Goal: Check status: Check status

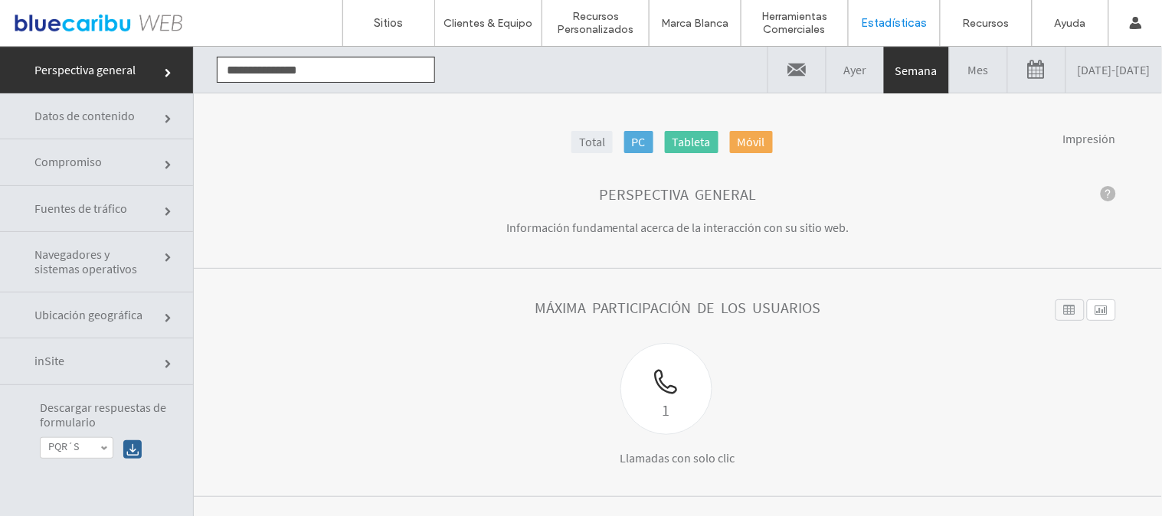
click at [1066, 68] on link "[DATE] - [DATE]" at bounding box center [1114, 69] width 96 height 46
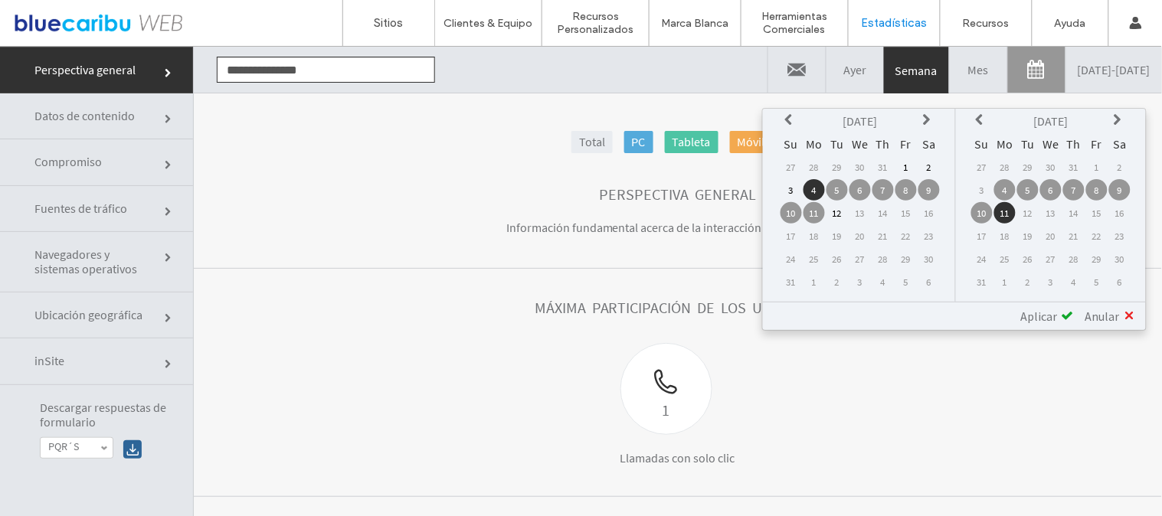
click at [797, 116] on icon at bounding box center [791, 119] width 12 height 12
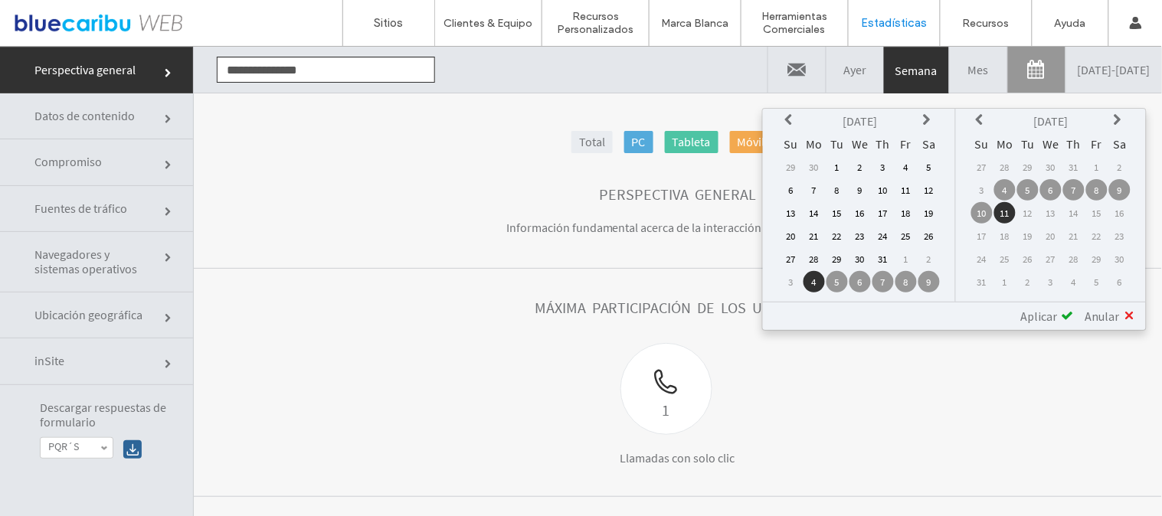
click at [843, 162] on td "1" at bounding box center [837, 166] width 21 height 21
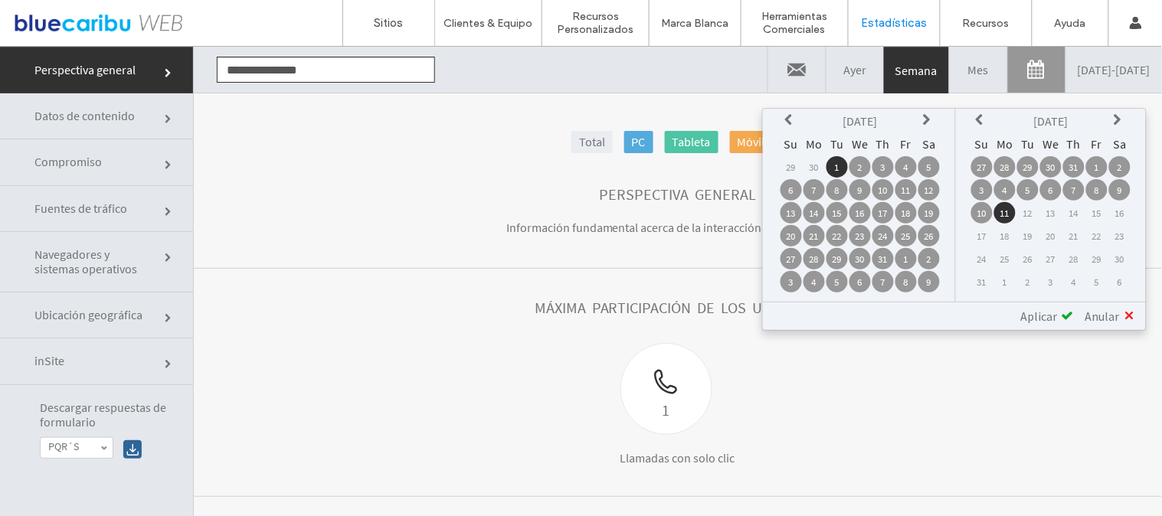
click at [894, 253] on td "31" at bounding box center [883, 257] width 21 height 21
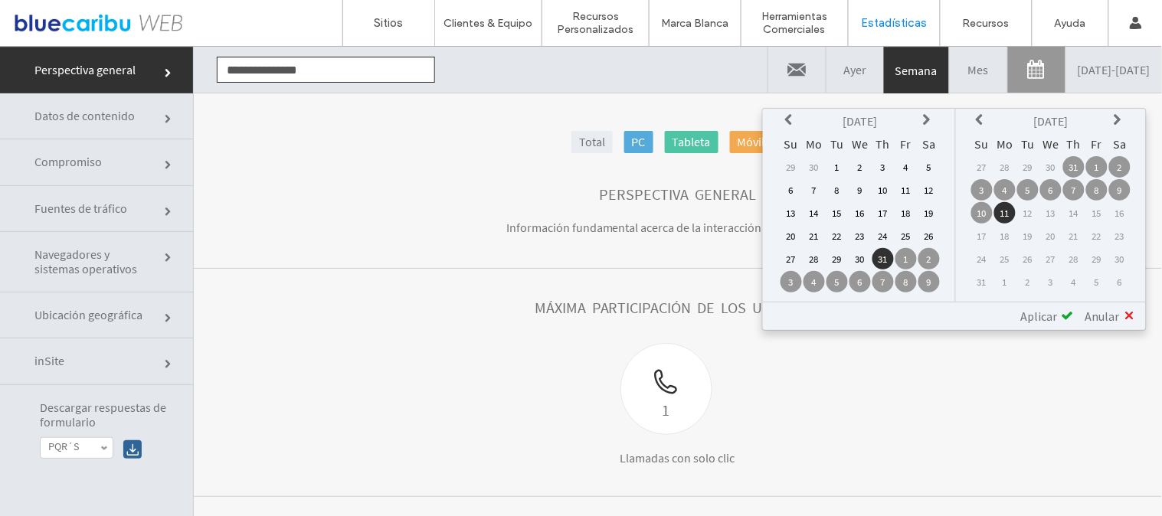
click at [843, 165] on td "1" at bounding box center [837, 166] width 21 height 21
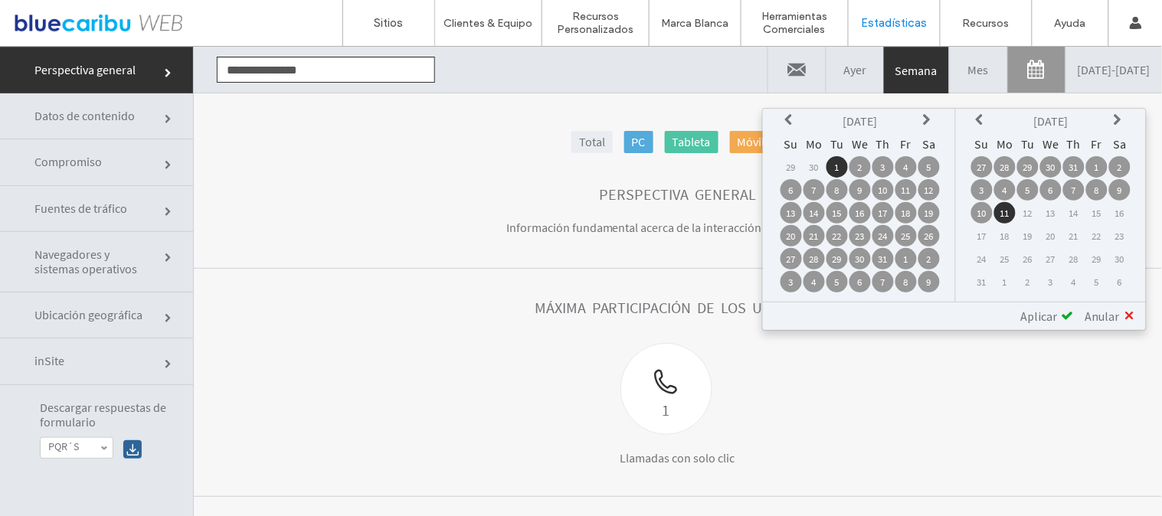
click at [889, 254] on td "31" at bounding box center [883, 257] width 21 height 21
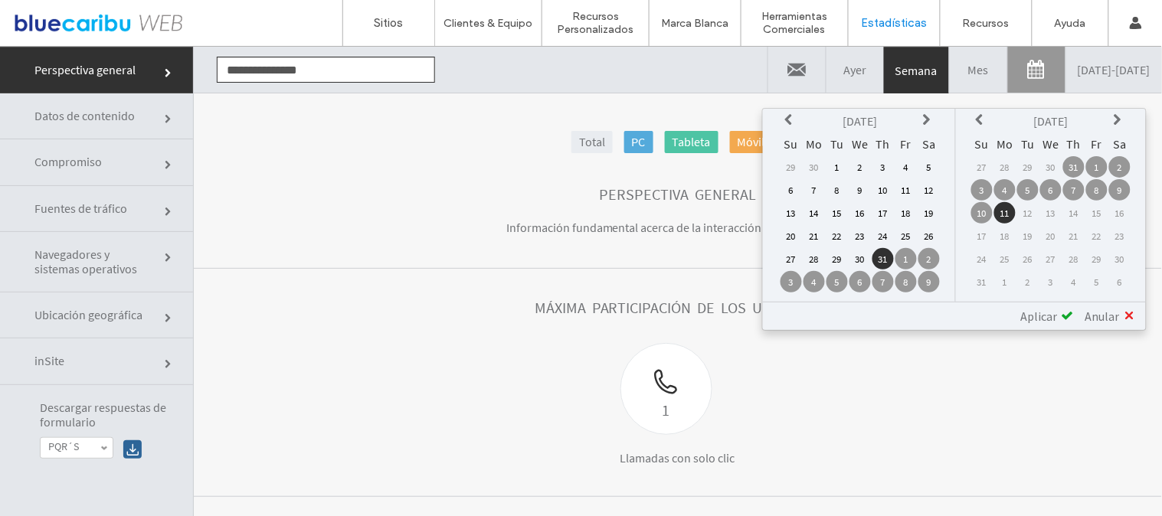
click at [988, 187] on td "3" at bounding box center [981, 188] width 21 height 21
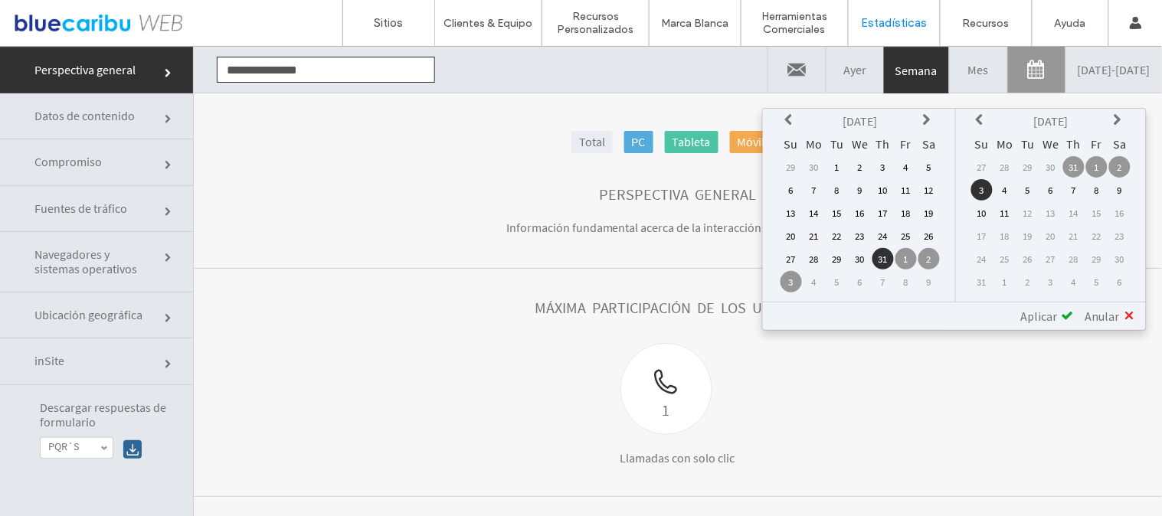
click at [889, 250] on td "31" at bounding box center [883, 257] width 21 height 21
click at [869, 250] on td "30" at bounding box center [860, 257] width 21 height 21
click at [844, 161] on td "1" at bounding box center [837, 166] width 21 height 21
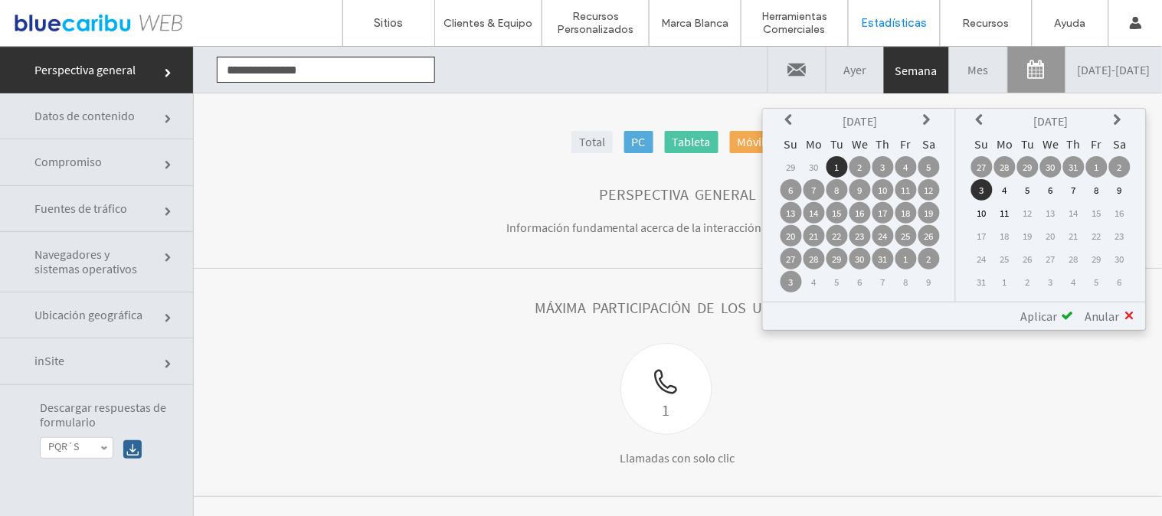
click at [1043, 308] on span "Aplicar" at bounding box center [1039, 315] width 37 height 15
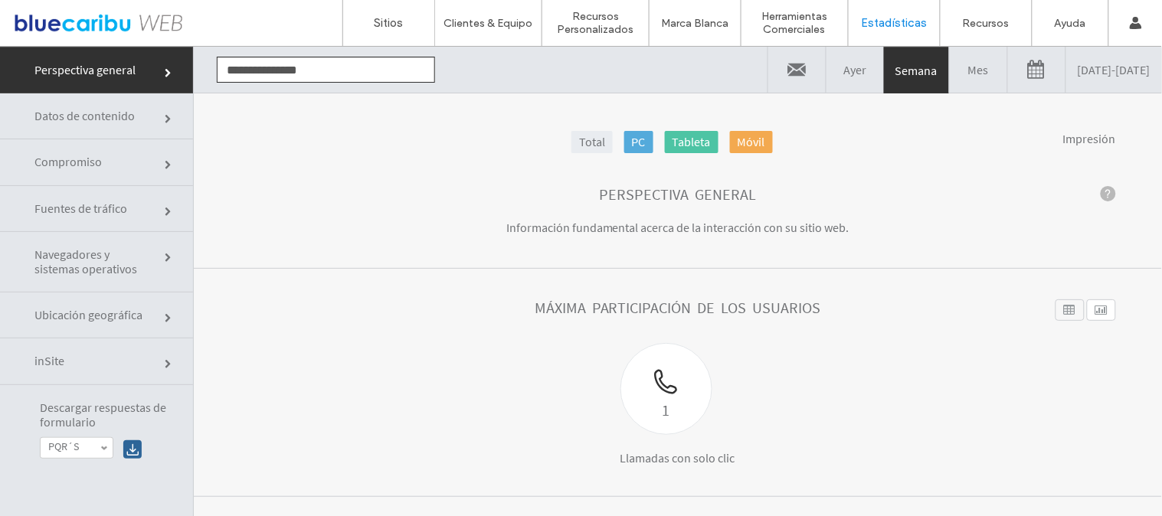
click at [1066, 88] on link "[DATE] - [DATE]" at bounding box center [1114, 69] width 96 height 46
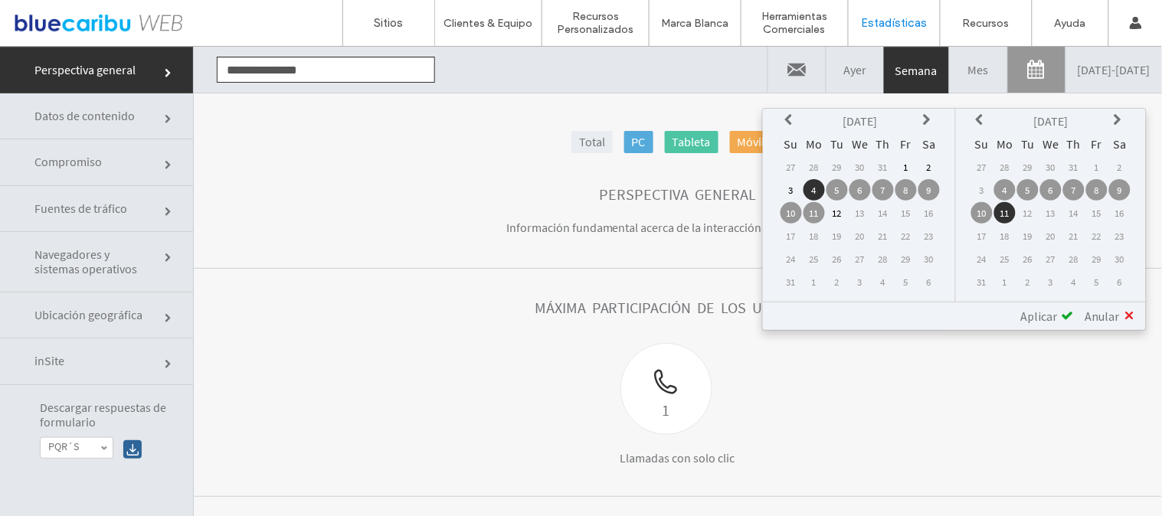
click at [909, 163] on td "1" at bounding box center [906, 166] width 21 height 21
click at [794, 123] on th at bounding box center [791, 120] width 21 height 21
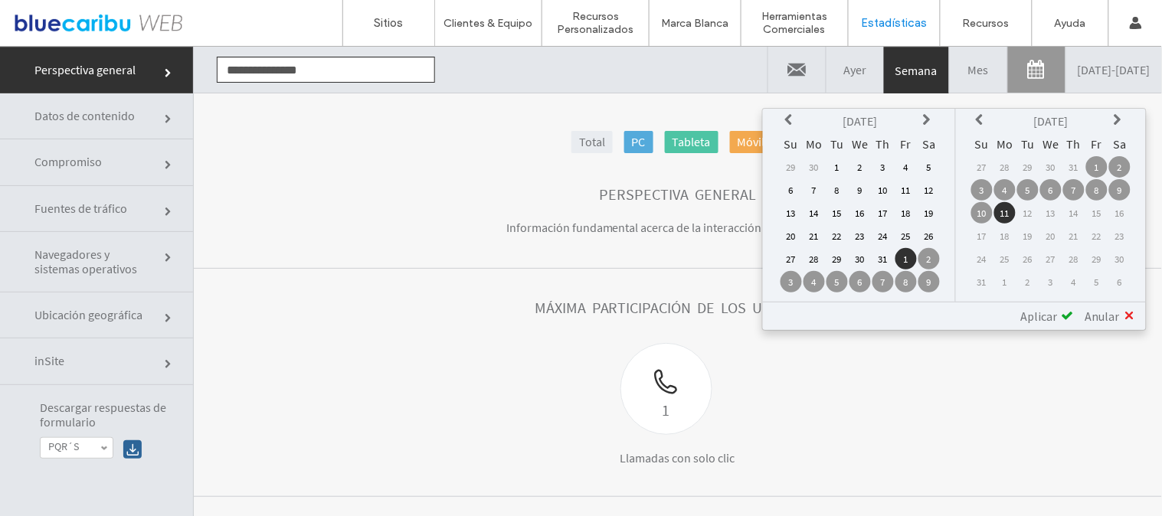
click at [843, 166] on td "1" at bounding box center [837, 166] width 21 height 21
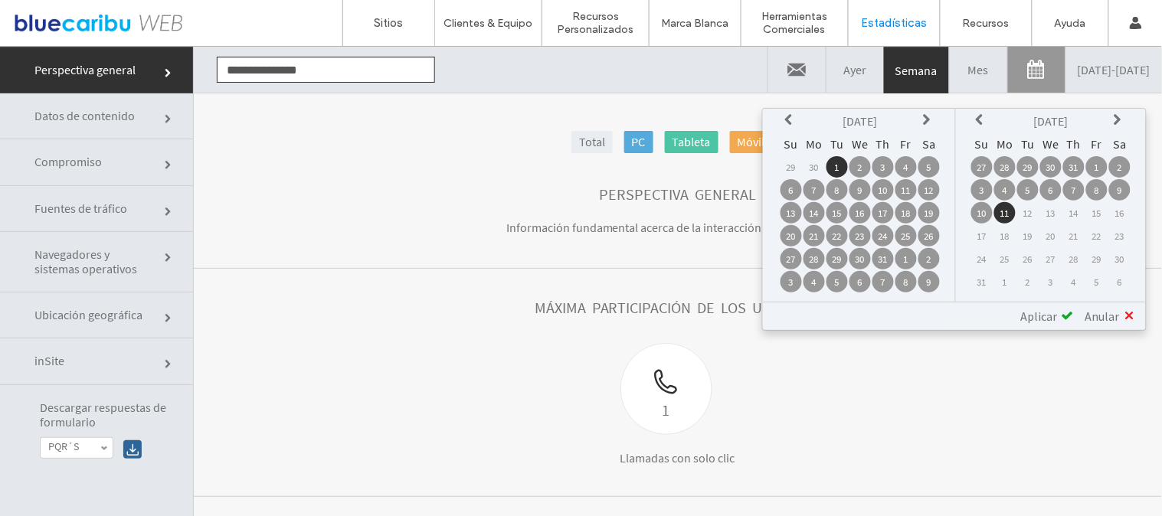
click at [1077, 164] on td "31" at bounding box center [1073, 166] width 21 height 21
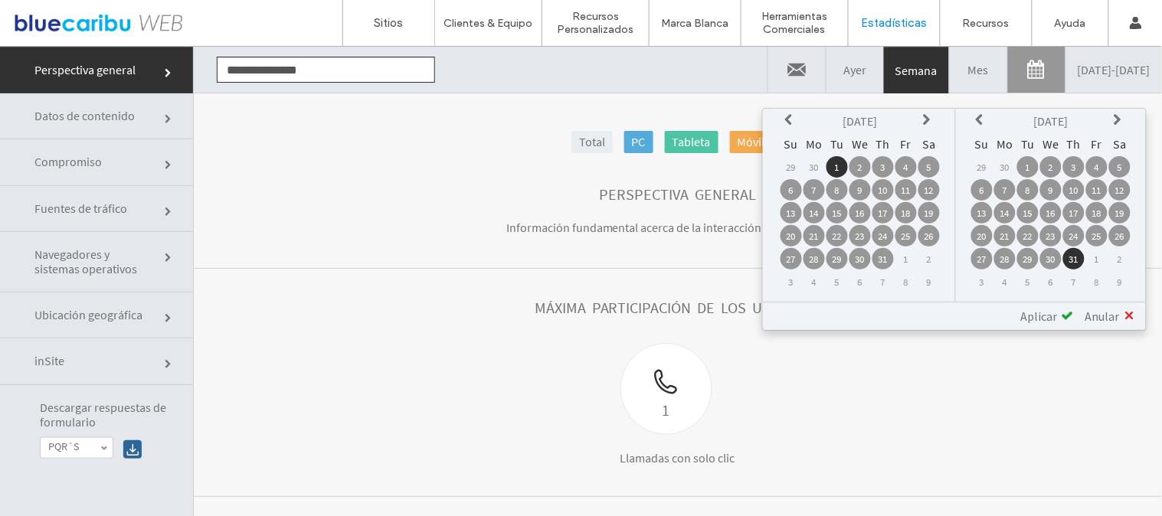
click at [1057, 315] on span "Aplicar" at bounding box center [1039, 315] width 37 height 15
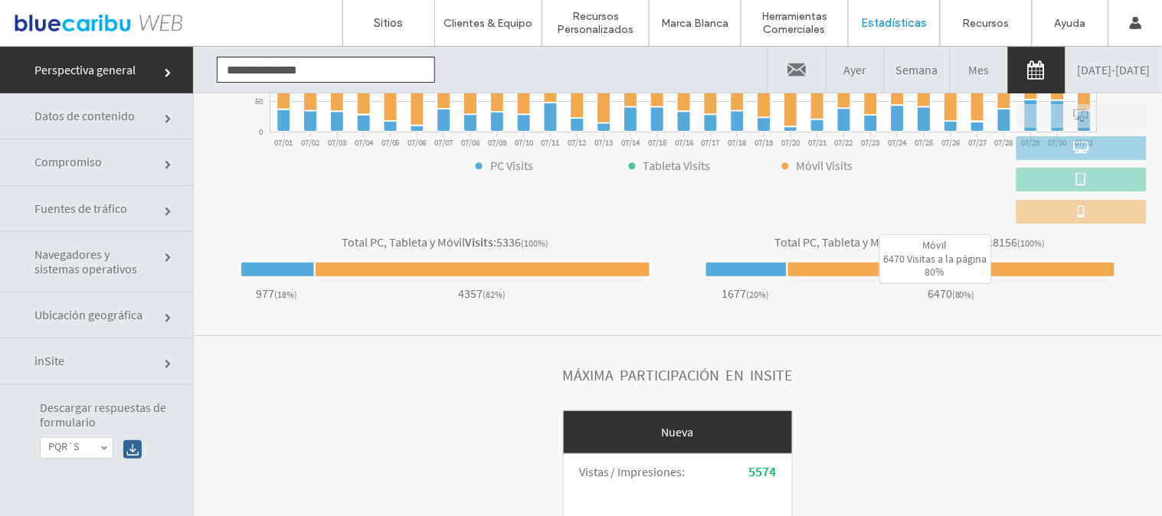
scroll to position [644, 0]
click link "Compromiso"
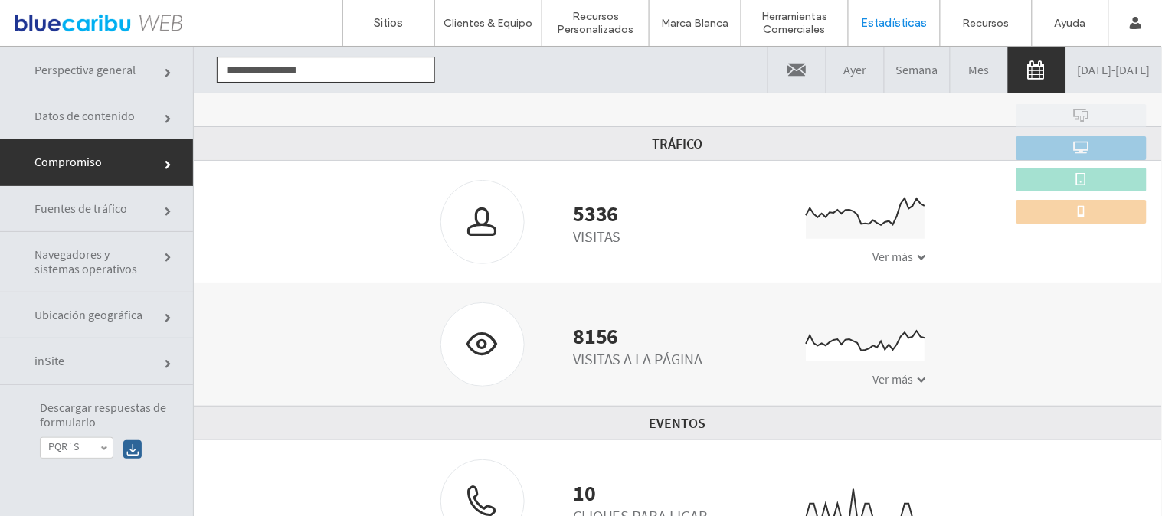
scroll to position [77, 0]
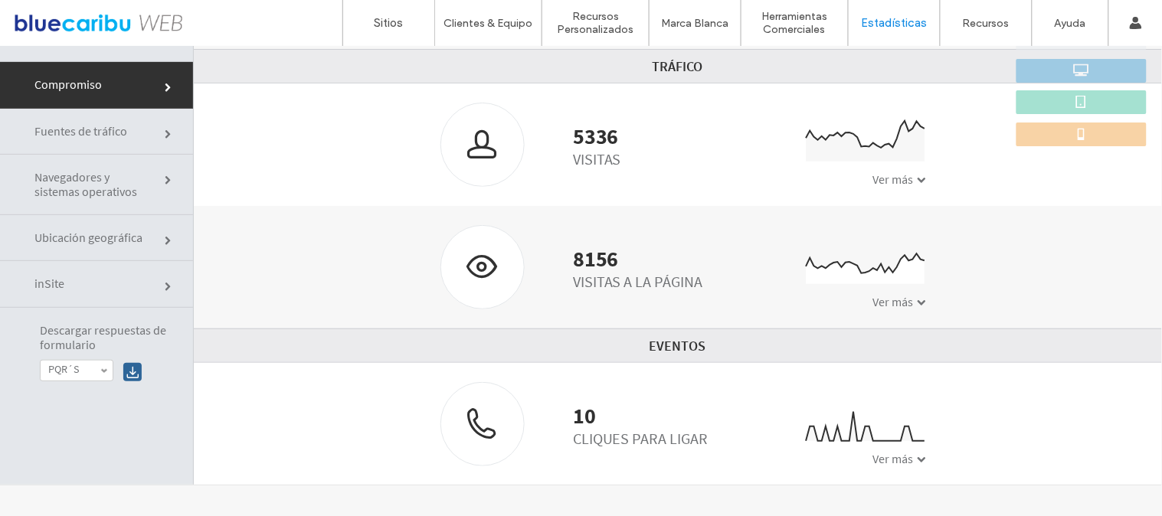
click at [165, 180] on span "Navegadores y sistemas operativos" at bounding box center [169, 179] width 9 height 9
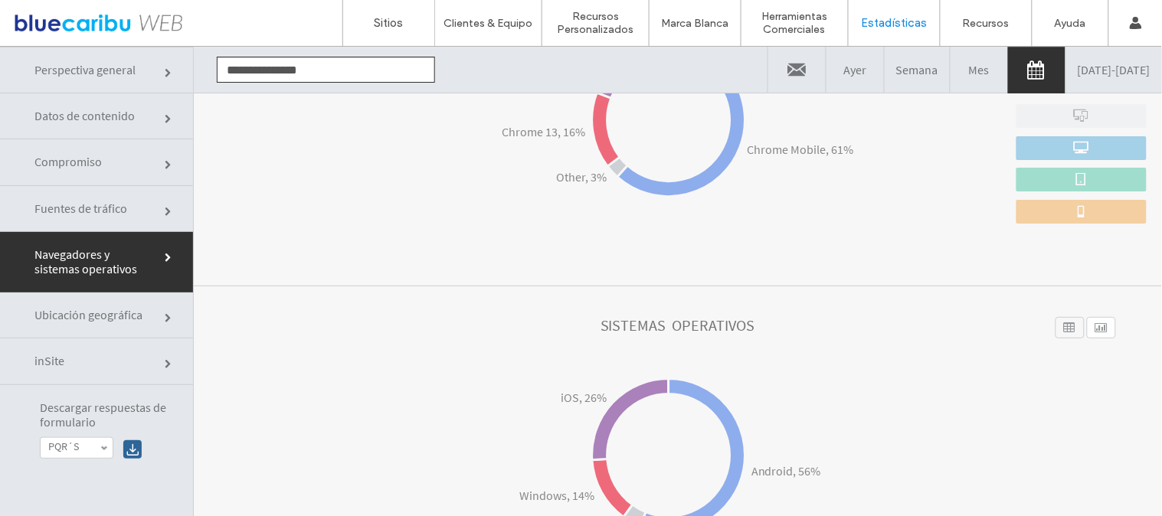
scroll to position [397, 0]
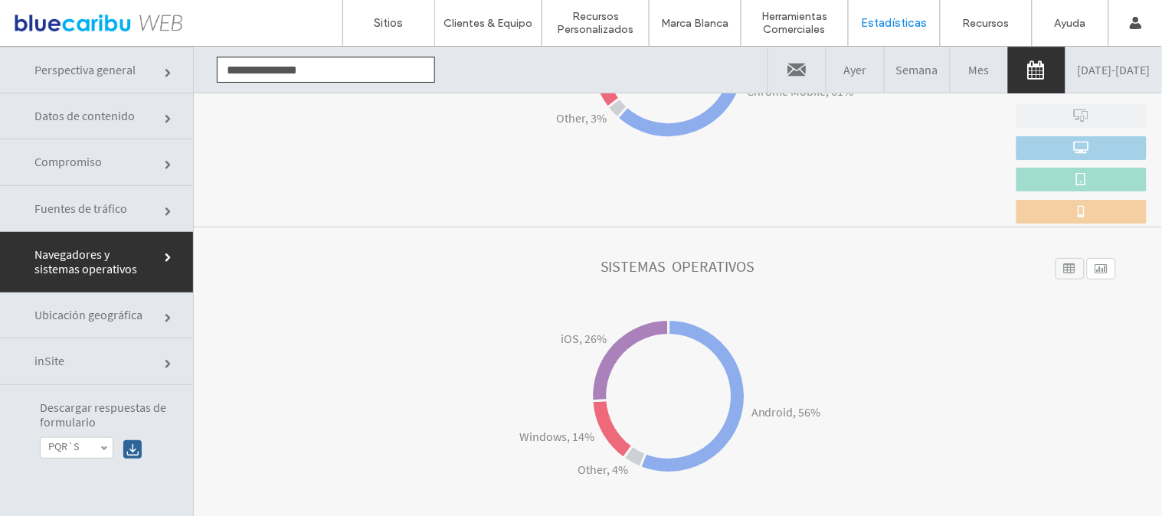
click link "Fuentes de tráfico"
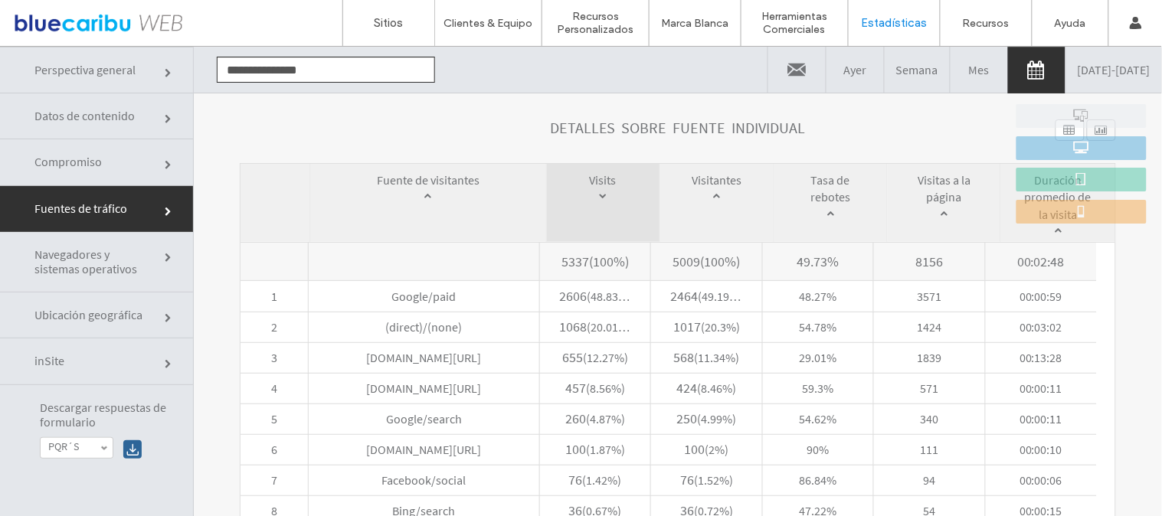
scroll to position [779, 0]
